Goal: Transaction & Acquisition: Purchase product/service

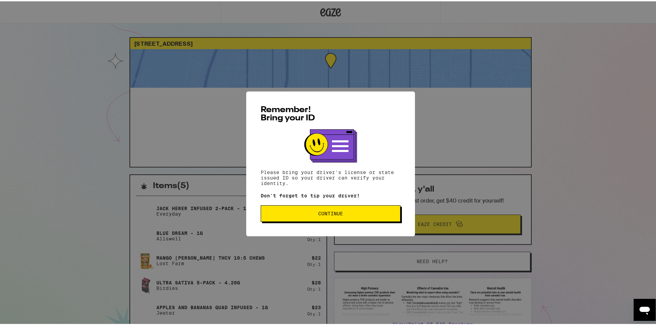
click at [304, 215] on span "Continue" at bounding box center [330, 212] width 128 height 5
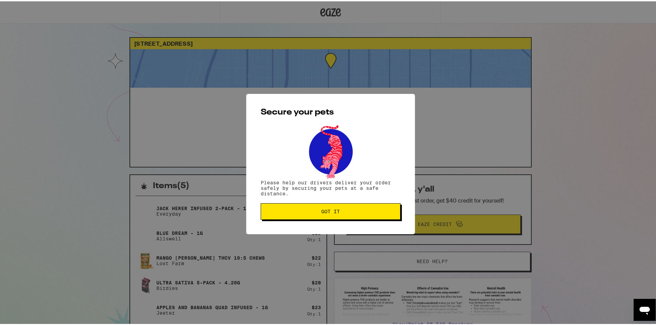
click at [304, 215] on button "Got it" at bounding box center [331, 210] width 140 height 17
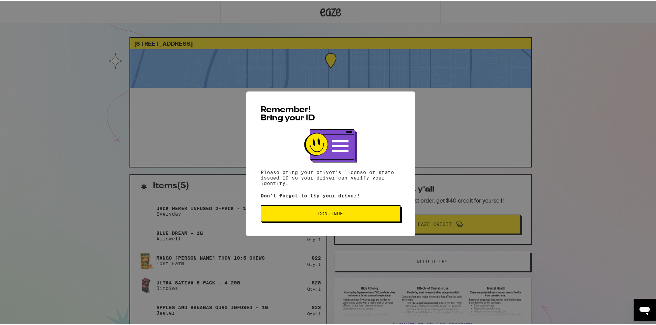
click at [313, 224] on div "Remember! Bring your ID Please bring your driver's license or state issued ID s…" at bounding box center [330, 162] width 169 height 145
click at [309, 217] on button "Continue" at bounding box center [331, 212] width 140 height 17
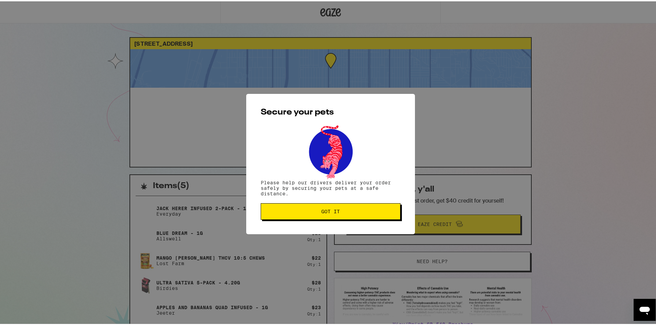
click at [309, 217] on button "Got it" at bounding box center [331, 210] width 140 height 17
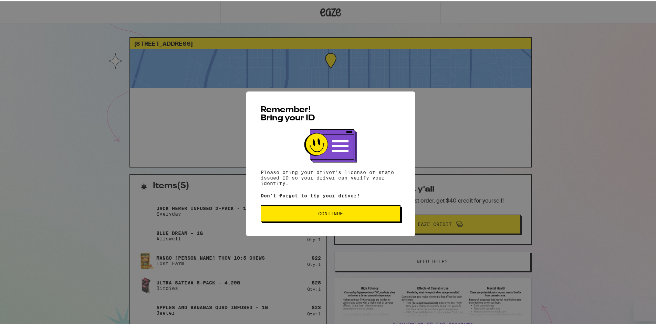
click at [319, 215] on span "Continue" at bounding box center [330, 212] width 25 height 5
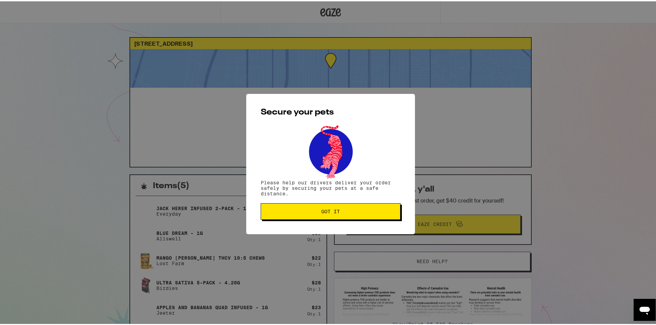
click at [358, 213] on span "Got it" at bounding box center [330, 210] width 128 height 5
